Goal: Task Accomplishment & Management: Manage account settings

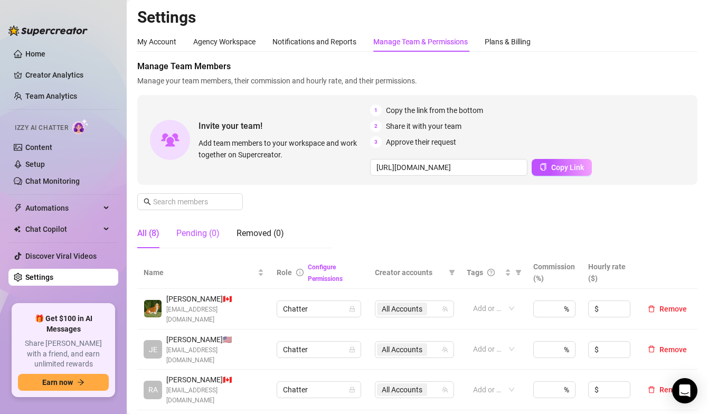
click at [205, 237] on div "Pending (0)" at bounding box center [197, 233] width 43 height 13
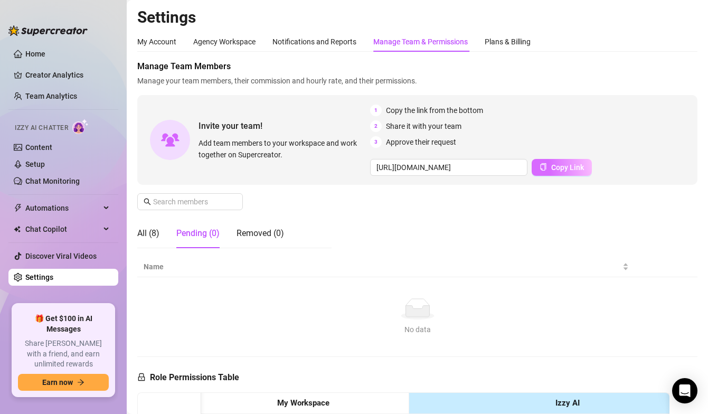
click at [556, 165] on span "Copy Link" at bounding box center [567, 167] width 33 height 8
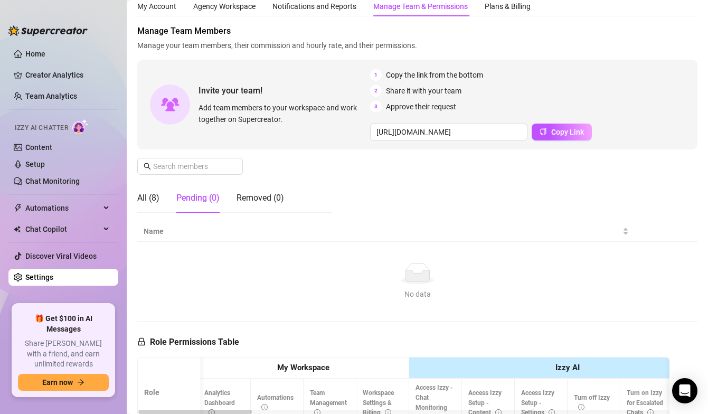
scroll to position [15, 0]
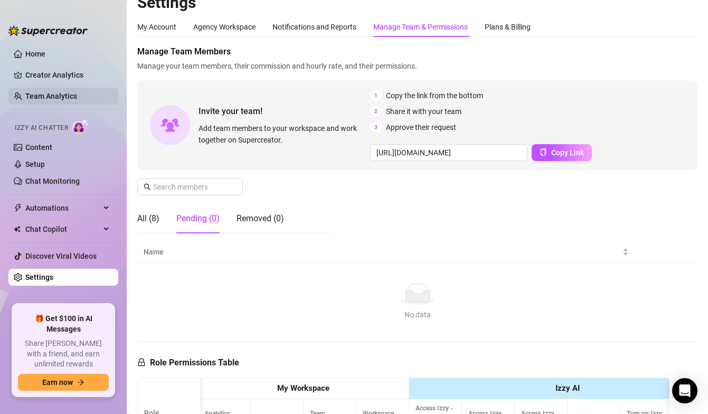
click at [77, 98] on link "Team Analytics" at bounding box center [51, 96] width 52 height 8
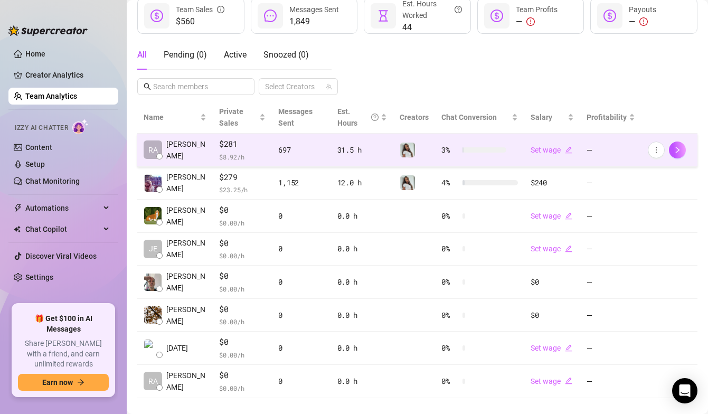
scroll to position [172, 0]
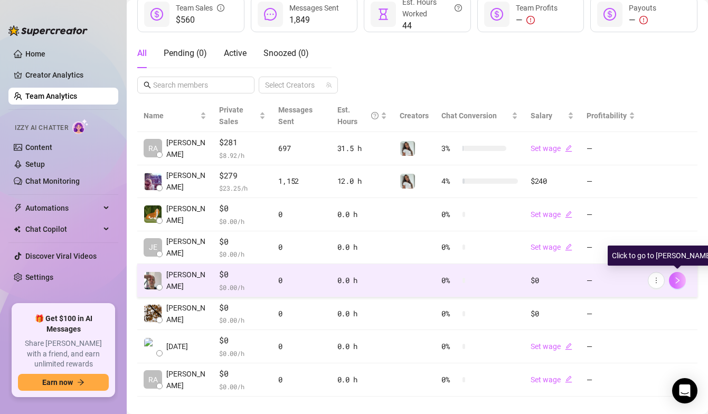
click at [679, 282] on icon "right" at bounding box center [677, 280] width 7 height 7
click at [657, 280] on icon "more" at bounding box center [656, 280] width 7 height 7
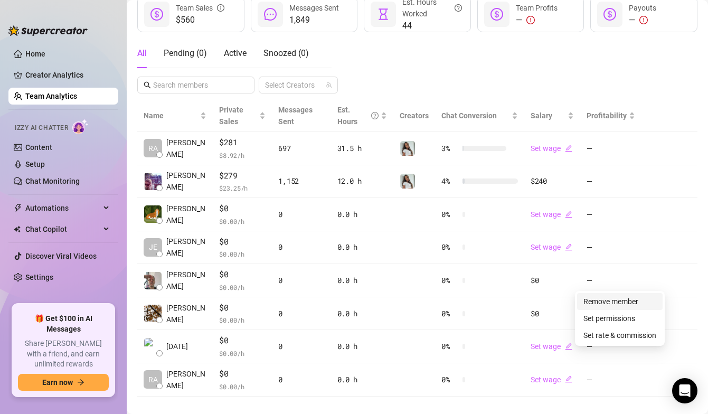
click at [634, 303] on link "Remove member" at bounding box center [611, 301] width 55 height 8
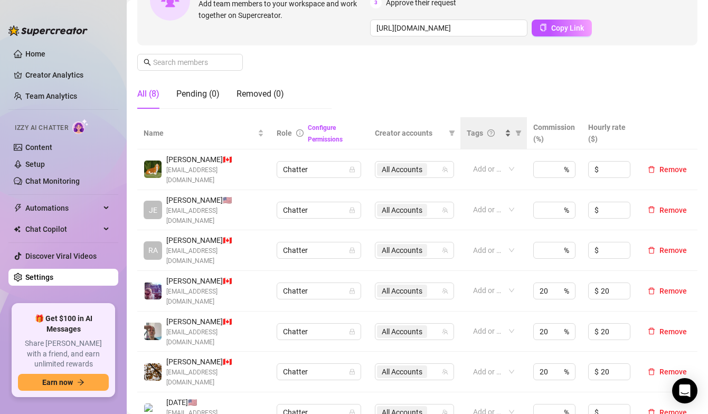
scroll to position [143, 0]
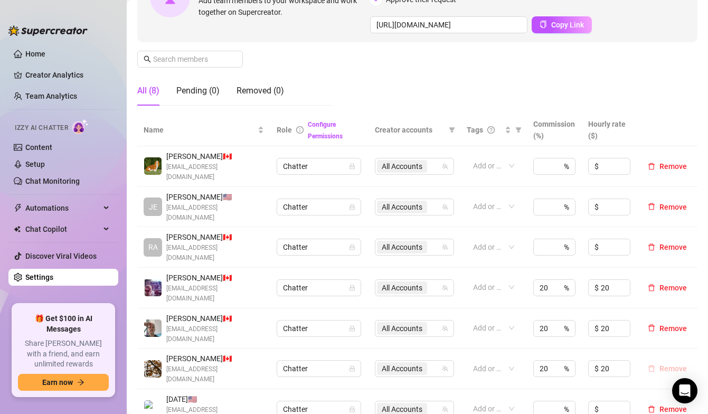
click at [673, 364] on span "Remove" at bounding box center [673, 368] width 27 height 8
click at [681, 324] on span "Remove" at bounding box center [673, 328] width 27 height 8
click at [680, 324] on span "Remove" at bounding box center [673, 328] width 27 height 8
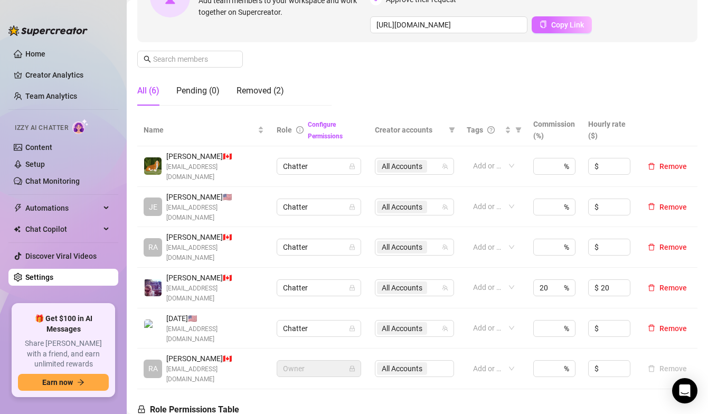
click at [574, 30] on button "Copy Link" at bounding box center [562, 24] width 60 height 17
